Goal: Navigation & Orientation: Find specific page/section

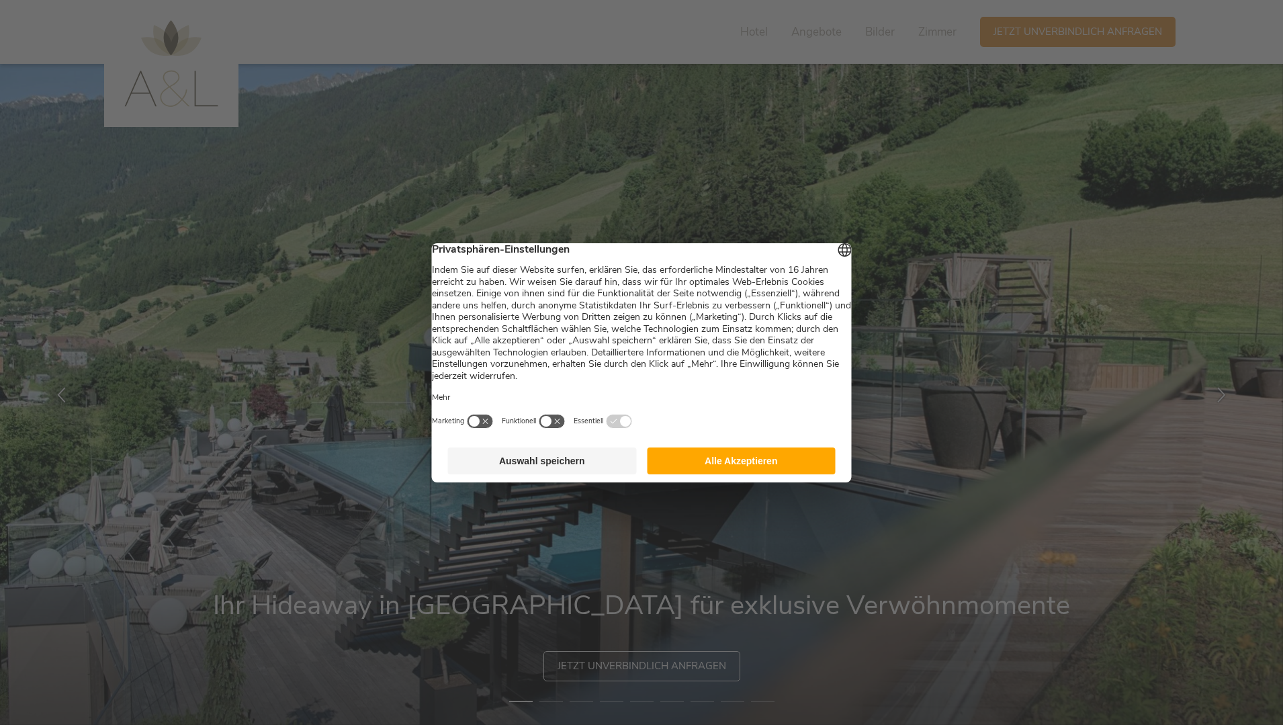
click at [764, 474] on button "Alle Akzeptieren" at bounding box center [741, 460] width 189 height 27
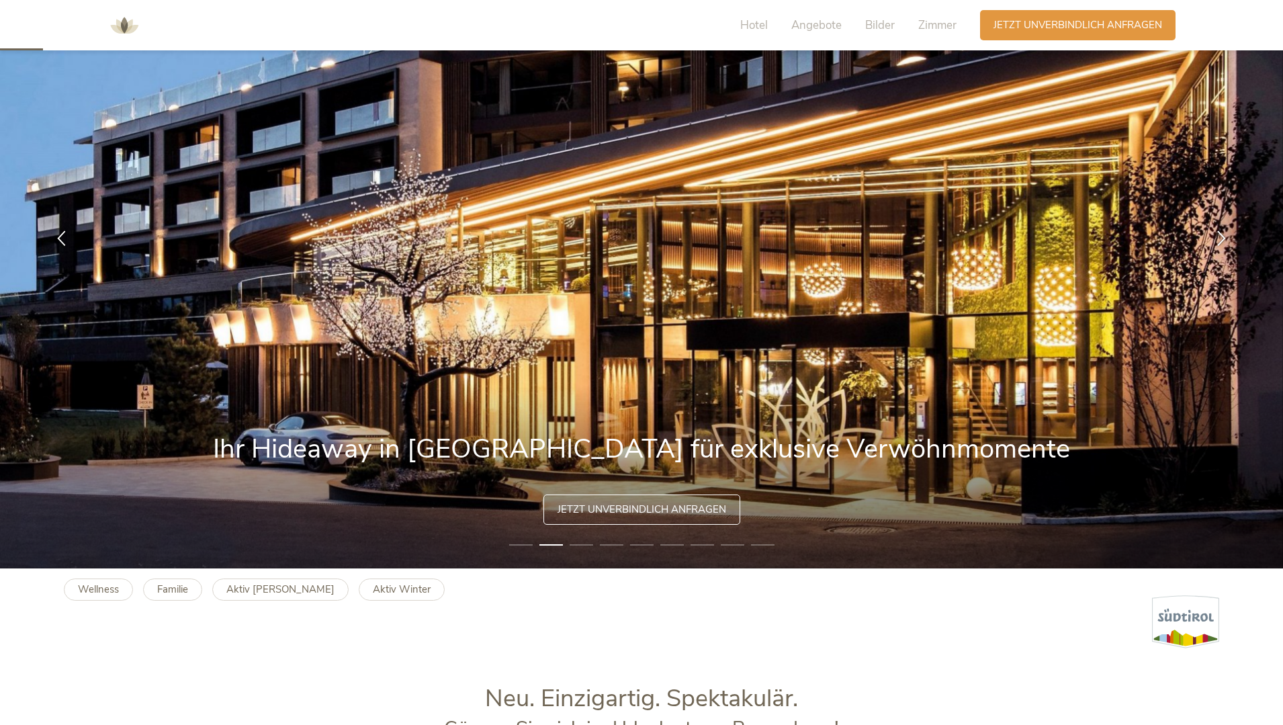
scroll to position [134, 0]
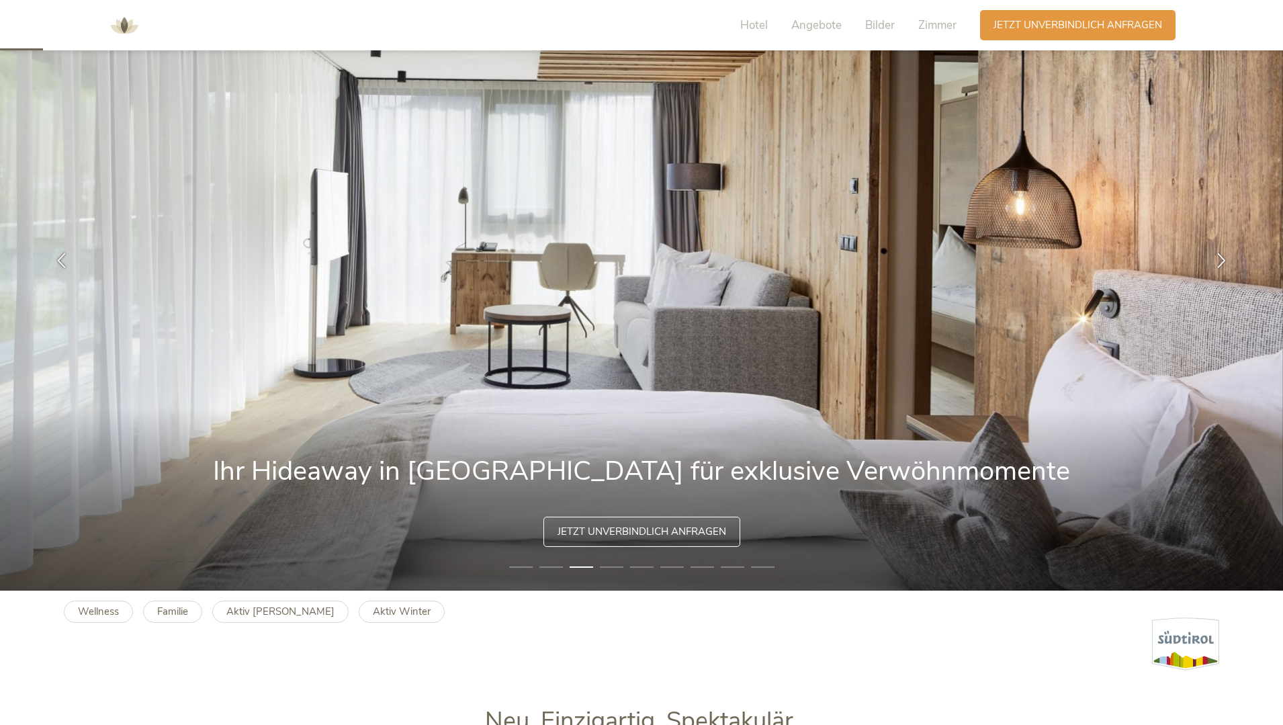
click at [156, 598] on div "Wellness Familie Aktiv [PERSON_NAME] Aktiv Winter" at bounding box center [259, 606] width 391 height 32
click at [156, 615] on link "Familie" at bounding box center [172, 611] width 59 height 22
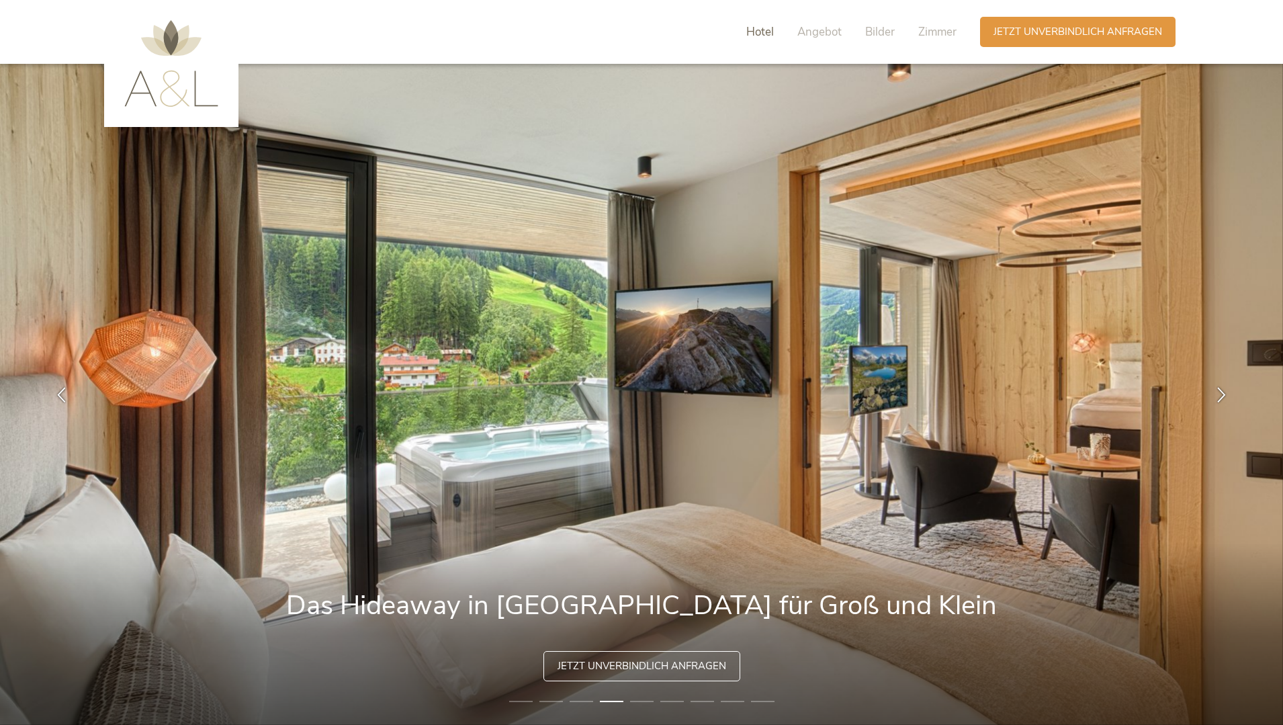
click at [766, 30] on span "Hotel" at bounding box center [760, 31] width 28 height 15
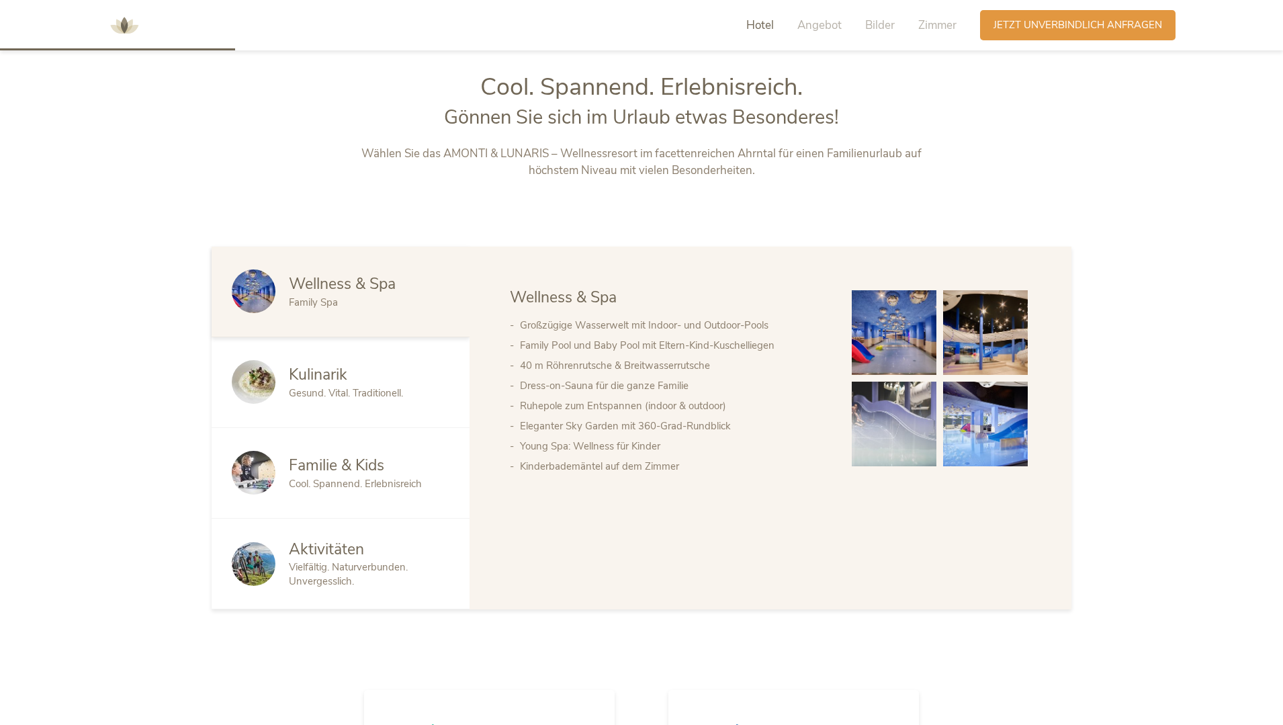
scroll to position [771, 0]
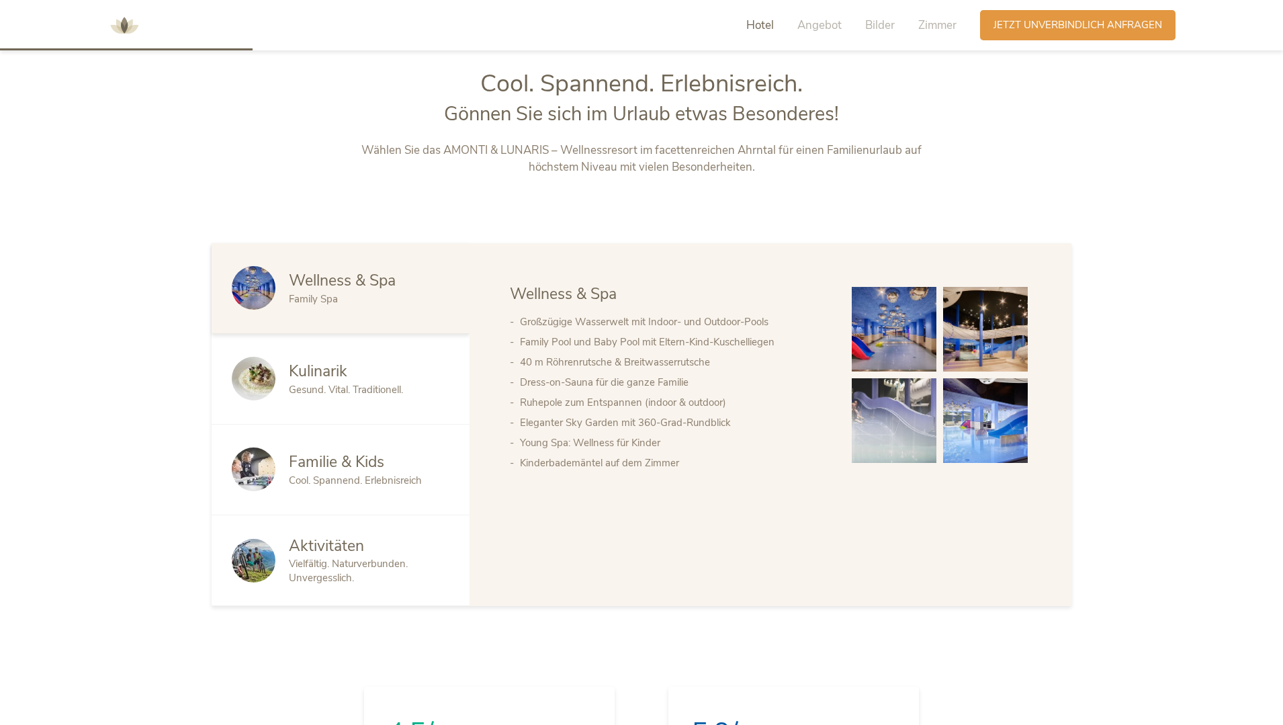
click at [314, 466] on span "Familie & Kids" at bounding box center [336, 461] width 95 height 21
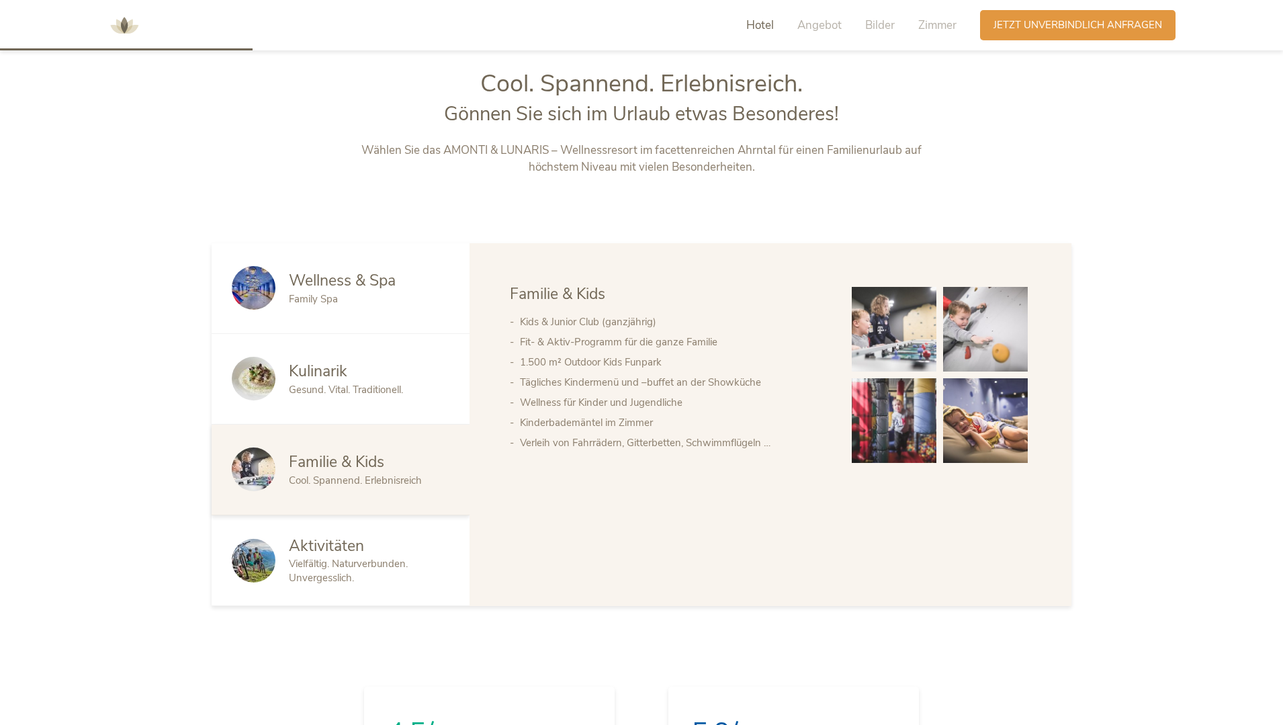
click at [337, 559] on span "Vielfältig. Naturverbunden. Unvergesslich." at bounding box center [348, 571] width 119 height 28
